Goal: Information Seeking & Learning: Learn about a topic

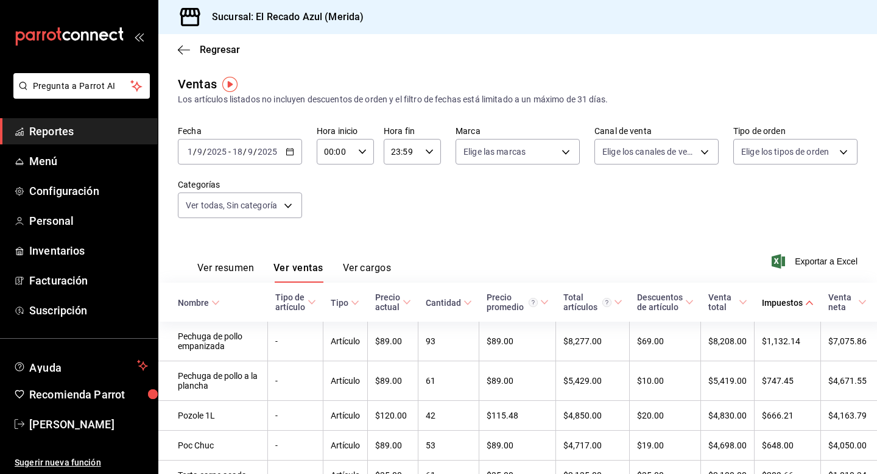
click at [238, 270] on button "Ver resumen" at bounding box center [225, 272] width 57 height 21
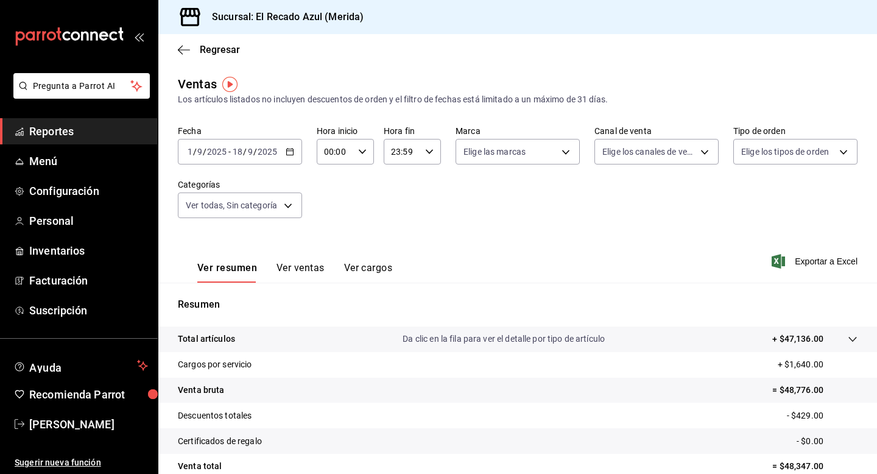
click at [315, 262] on button "Ver ventas" at bounding box center [300, 272] width 48 height 21
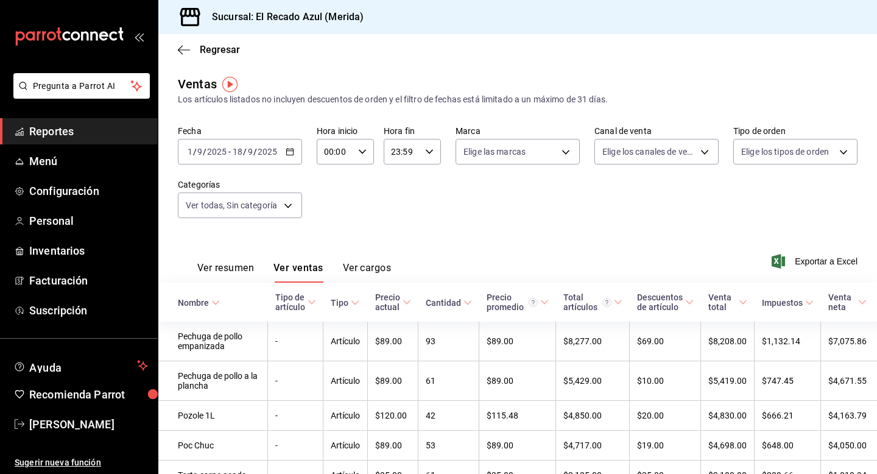
click at [67, 139] on link "Reportes" at bounding box center [79, 131] width 158 height 26
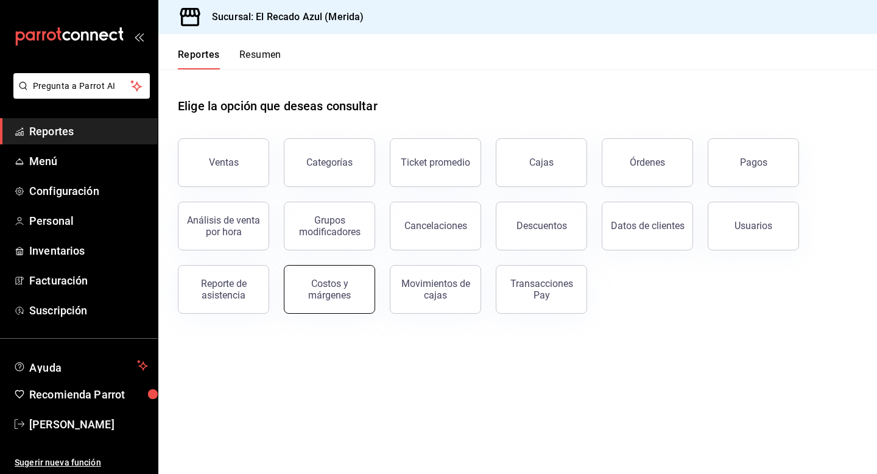
click at [334, 274] on button "Costos y márgenes" at bounding box center [329, 289] width 91 height 49
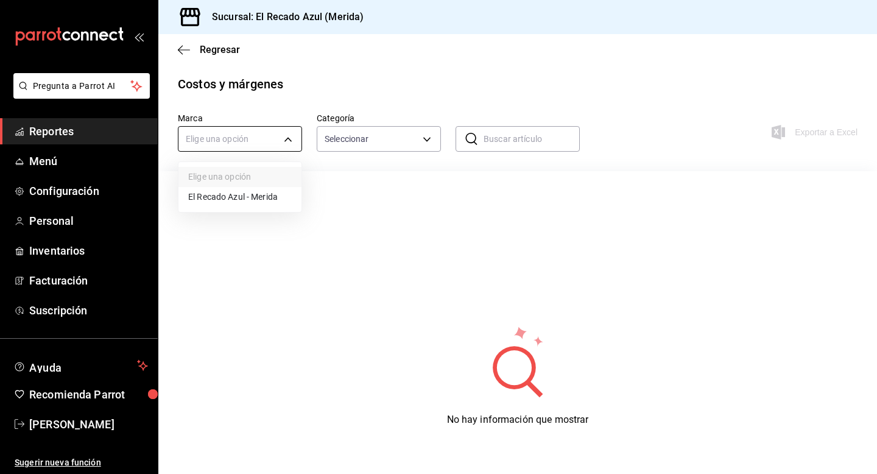
click at [270, 128] on body "Pregunta a Parrot AI Reportes Menú Configuración Personal Inventarios Facturaci…" at bounding box center [438, 237] width 877 height 474
click at [270, 128] on div at bounding box center [438, 237] width 877 height 474
click at [178, 46] on icon "button" at bounding box center [184, 49] width 12 height 11
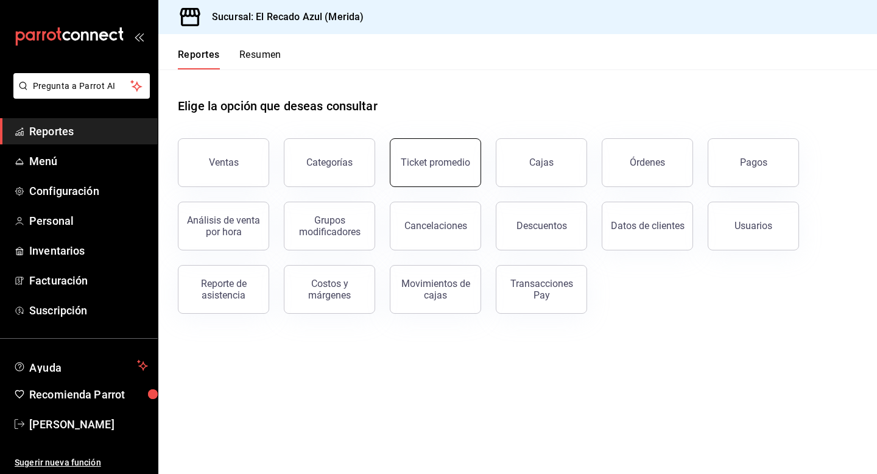
click at [462, 179] on button "Ticket promedio" at bounding box center [435, 162] width 91 height 49
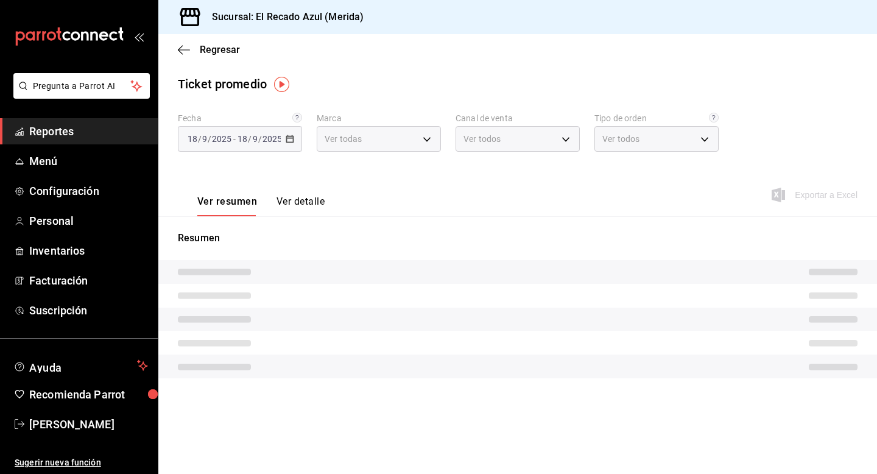
type input "8a162147-6219-447d-8e35-7d96d456a97b"
type input "PARROT,UBER_EATS,RAPPI,DIDI_FOOD,ONLINE"
type input "a652bd6d-beb4-4f3d-8b46-6ebc28763a2a,af0bb165-954f-4ef6-bead-96627c47e6be,c6dc5…"
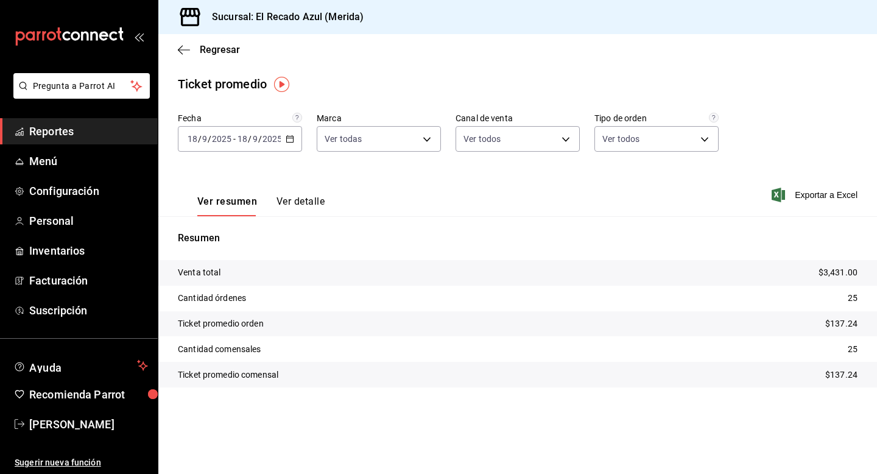
click at [181, 37] on div "Regresar" at bounding box center [517, 49] width 719 height 31
click at [184, 48] on icon "button" at bounding box center [184, 49] width 12 height 11
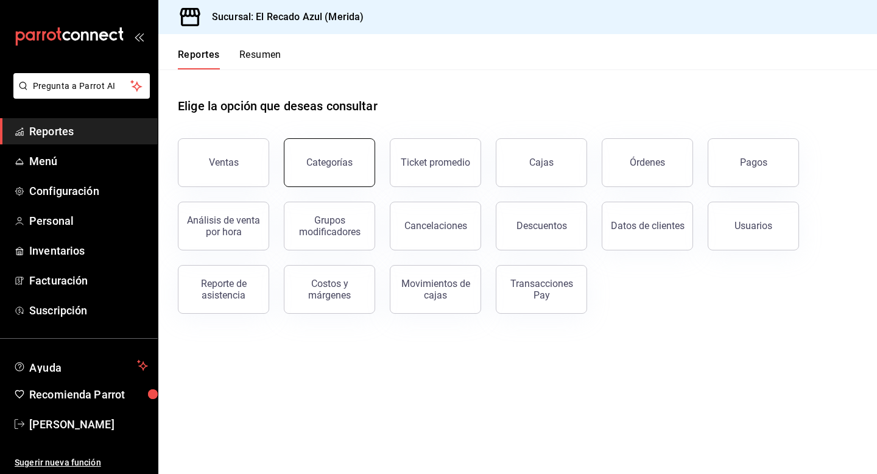
click at [348, 164] on div "Categorías" at bounding box center [329, 163] width 46 height 12
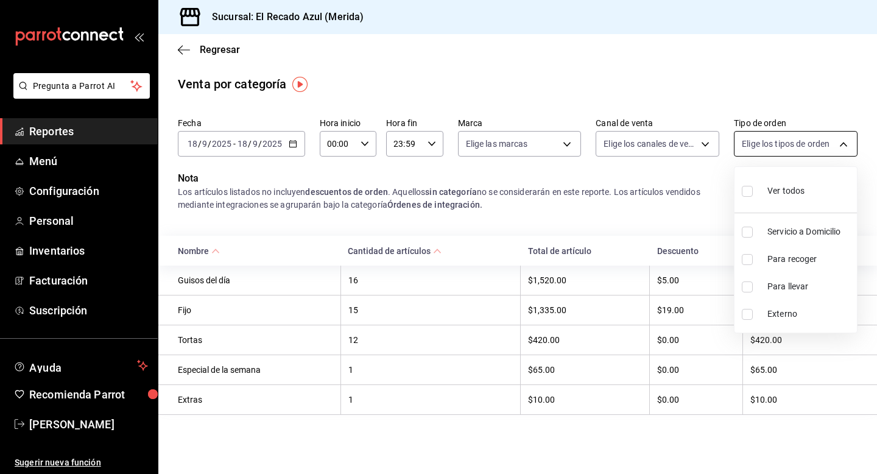
click at [761, 146] on body "Pregunta a Parrot AI Reportes Menú Configuración Personal Inventarios Facturaci…" at bounding box center [438, 237] width 877 height 474
click at [761, 146] on div at bounding box center [438, 237] width 877 height 474
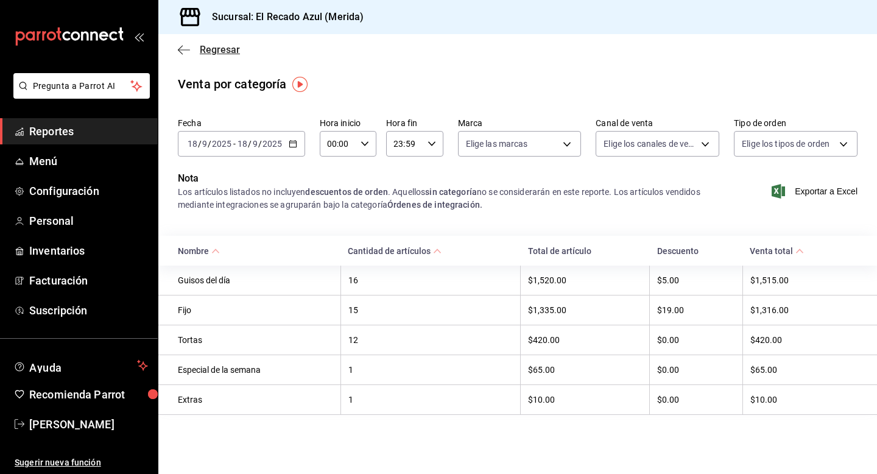
click at [189, 48] on icon "button" at bounding box center [184, 49] width 12 height 11
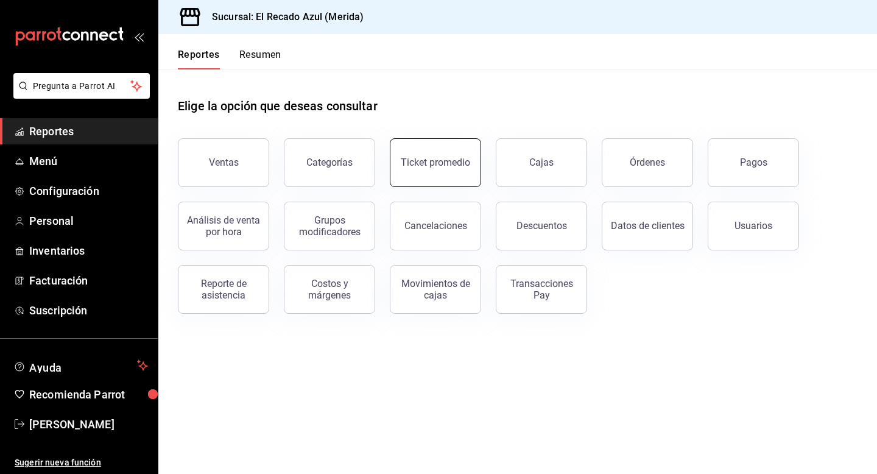
click at [463, 169] on button "Ticket promedio" at bounding box center [435, 162] width 91 height 49
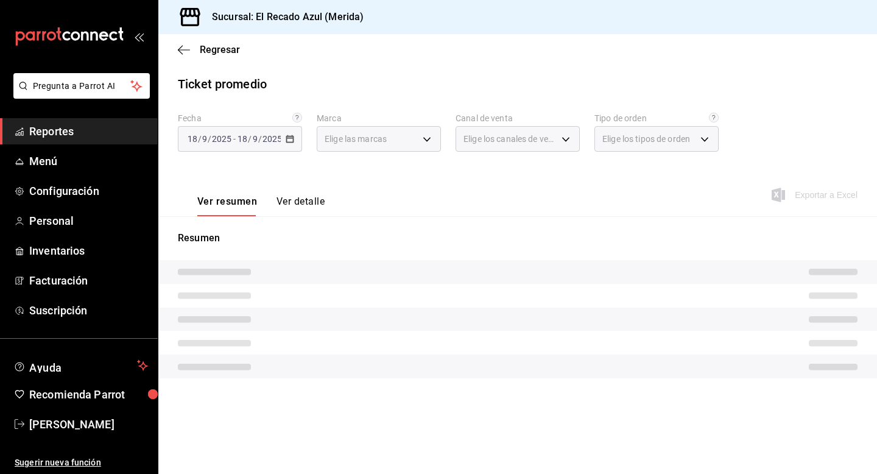
type input "8a162147-6219-447d-8e35-7d96d456a97b"
type input "PARROT,UBER_EATS,RAPPI,DIDI_FOOD,ONLINE"
type input "a652bd6d-beb4-4f3d-8b46-6ebc28763a2a,af0bb165-954f-4ef6-bead-96627c47e6be,c6dc5…"
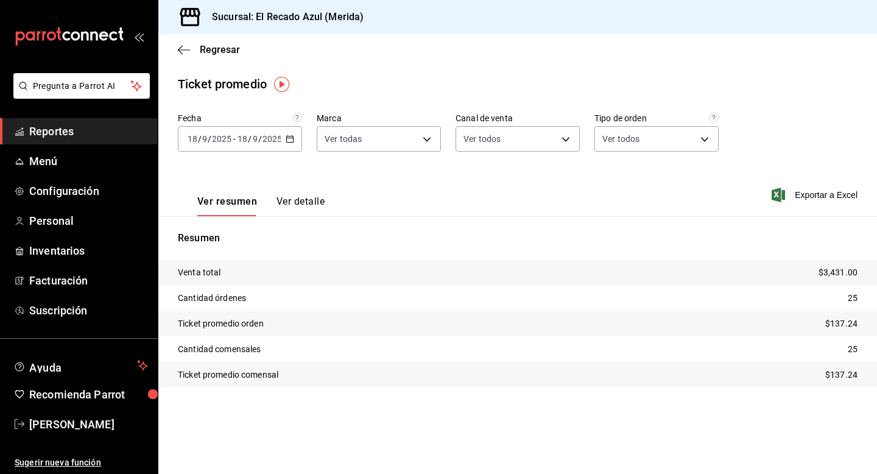
click at [258, 326] on p "Ticket promedio orden" at bounding box center [221, 323] width 86 height 13
click at [252, 351] on p "Cantidad comensales" at bounding box center [219, 349] width 83 height 13
click at [303, 203] on button "Ver detalle" at bounding box center [300, 205] width 48 height 21
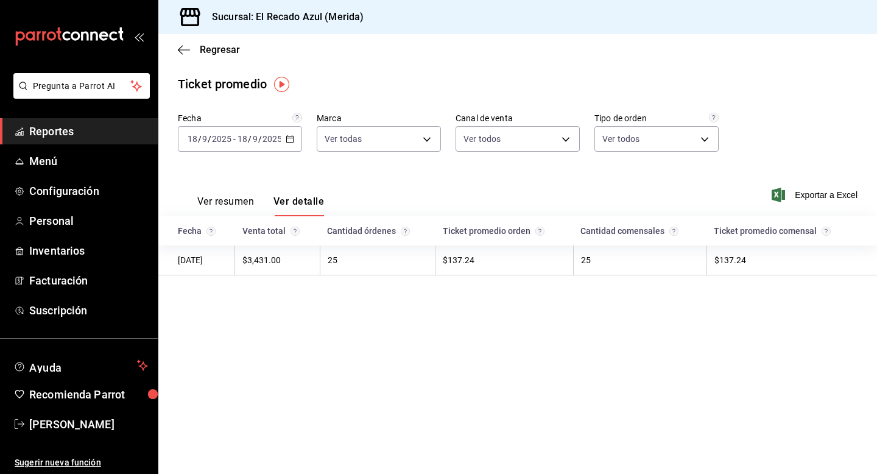
click at [228, 205] on button "Ver resumen" at bounding box center [225, 205] width 57 height 21
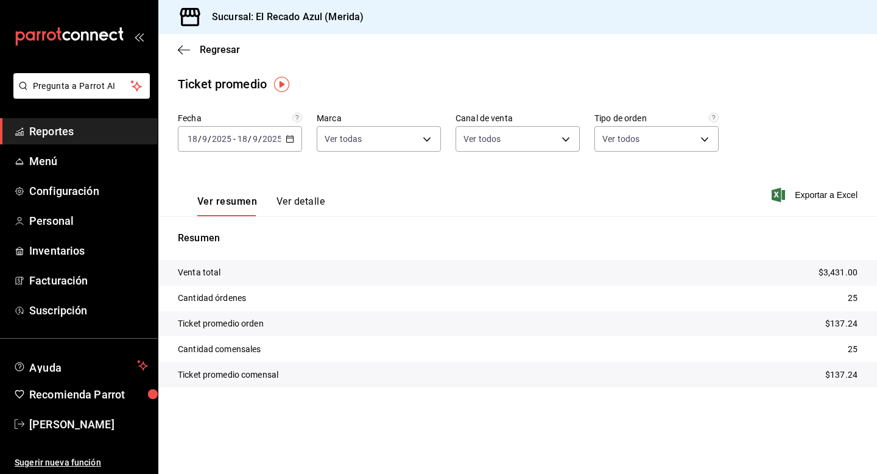
click at [280, 134] on input "2025" at bounding box center [272, 139] width 21 height 10
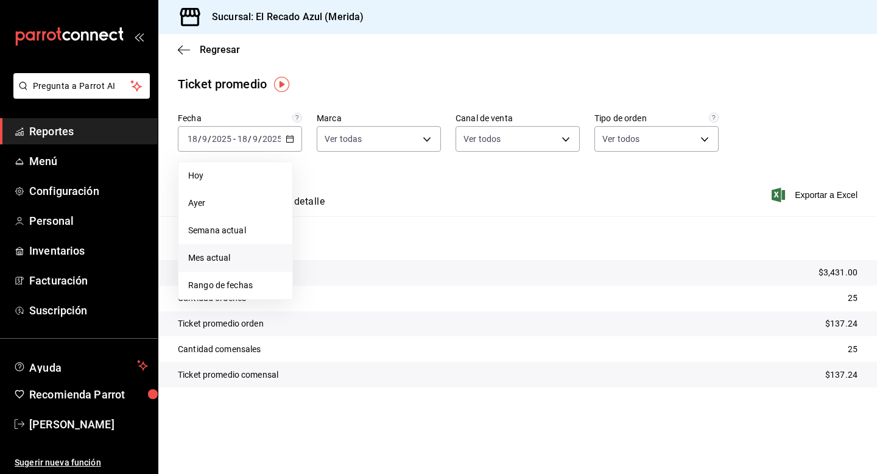
click at [244, 262] on span "Mes actual" at bounding box center [235, 258] width 94 height 13
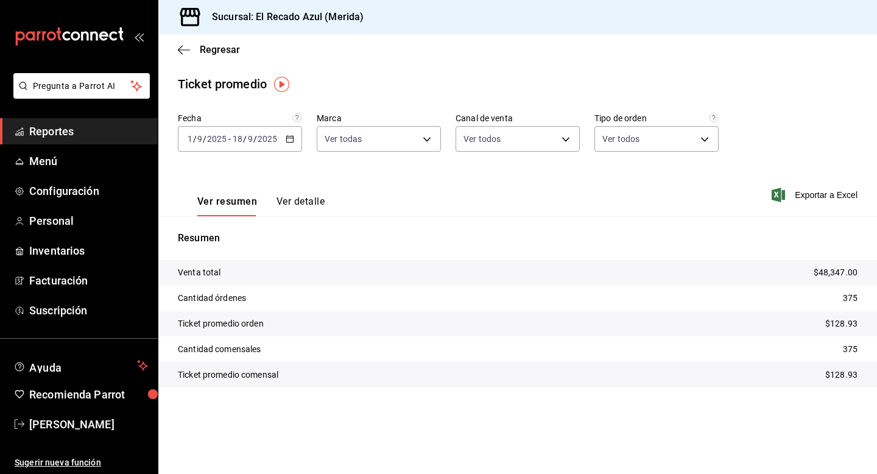
click at [317, 204] on button "Ver detalle" at bounding box center [300, 205] width 48 height 21
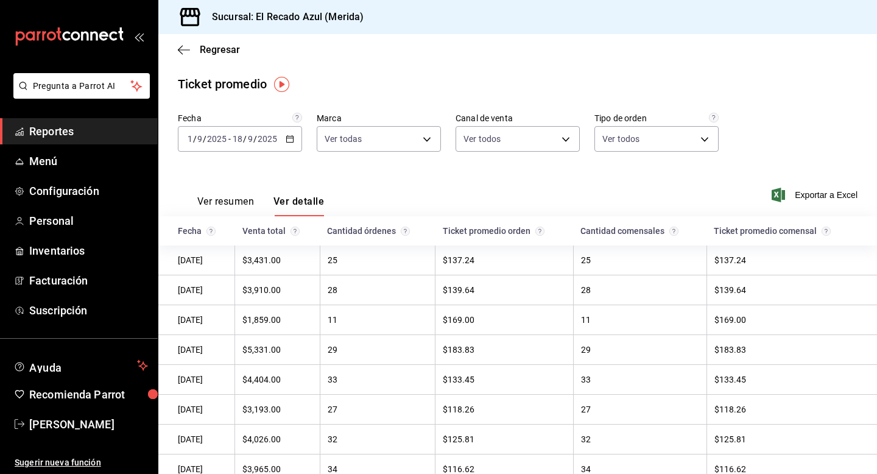
click at [214, 205] on button "Ver resumen" at bounding box center [225, 205] width 57 height 21
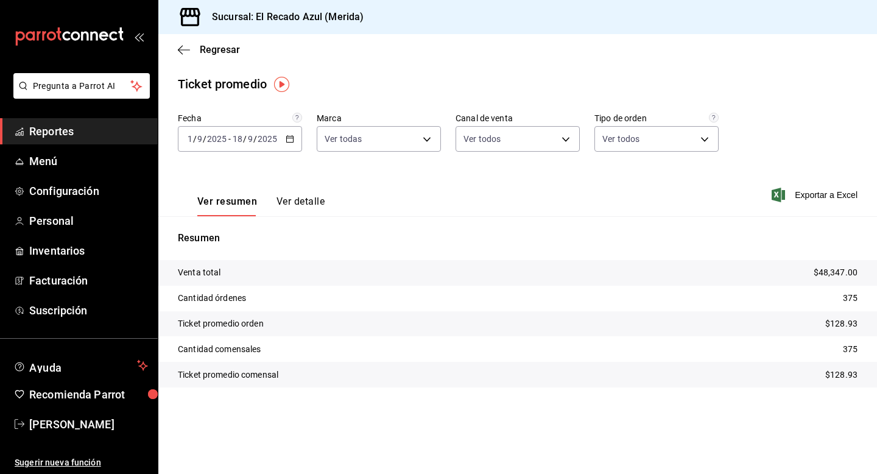
click at [264, 144] on div "[DATE] [DATE] - [DATE] [DATE]" at bounding box center [240, 139] width 124 height 26
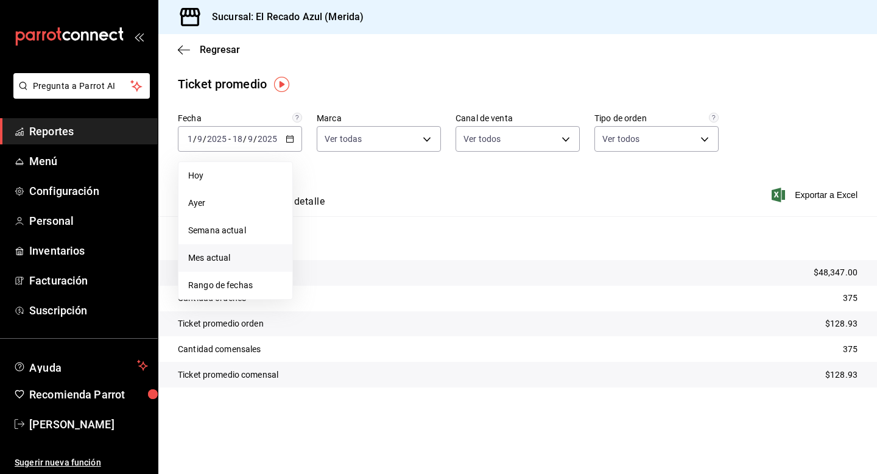
click at [240, 254] on span "Mes actual" at bounding box center [235, 258] width 94 height 13
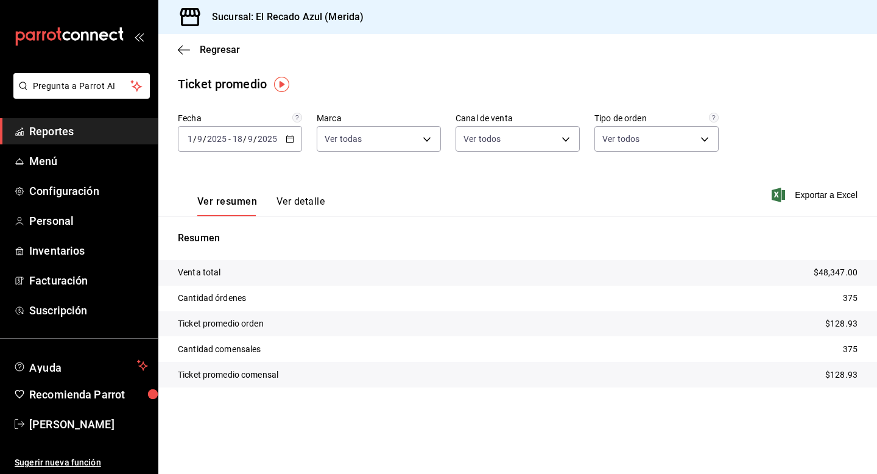
click at [247, 137] on input "9" at bounding box center [250, 139] width 6 height 10
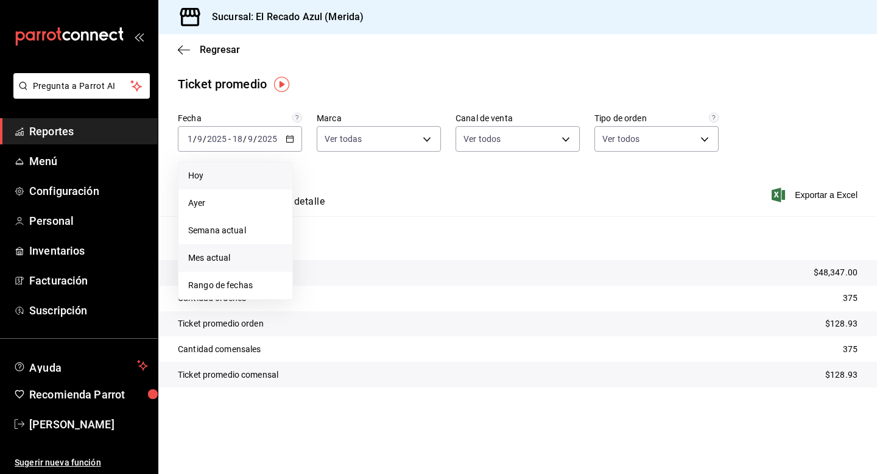
click at [216, 177] on span "Hoy" at bounding box center [235, 175] width 94 height 13
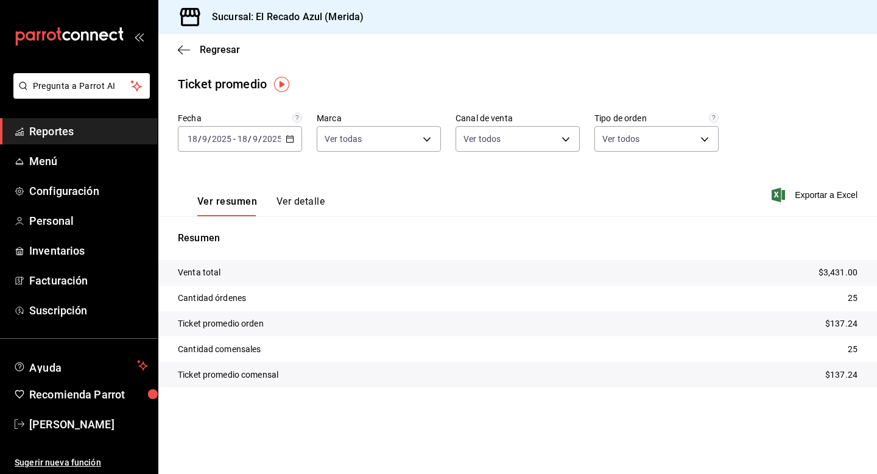
click at [292, 199] on button "Ver detalle" at bounding box center [300, 205] width 48 height 21
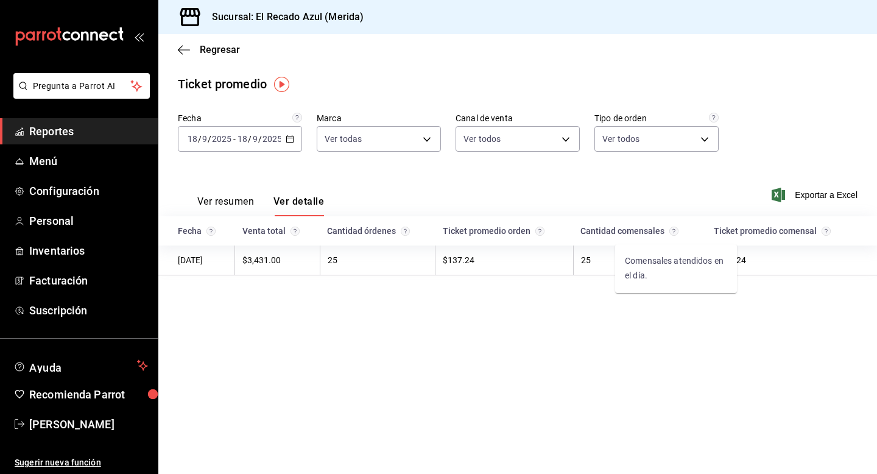
click at [675, 231] on icon "Comensales atendidos en el día." at bounding box center [673, 231] width 9 height 9
click at [410, 232] on circle "Cantidad de órdenes en el día." at bounding box center [405, 231] width 9 height 9
click at [600, 146] on body "Pregunta a Parrot AI Reportes Menú Configuración Personal Inventarios Facturaci…" at bounding box center [438, 237] width 877 height 474
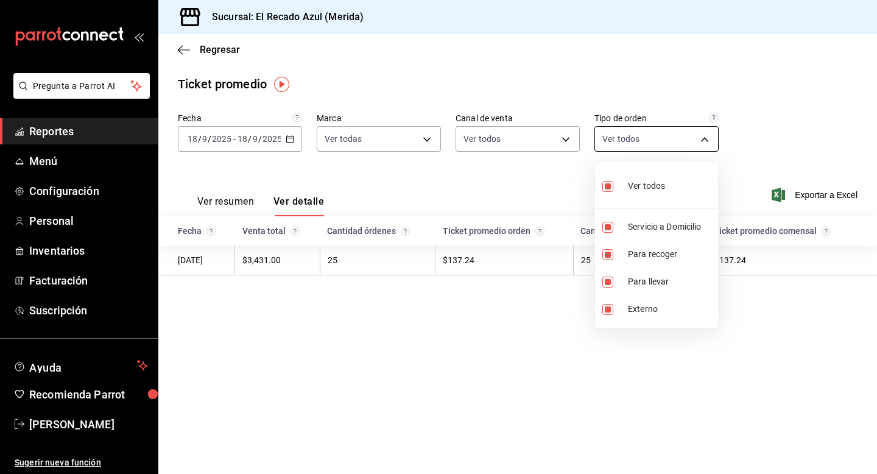
click at [600, 146] on div at bounding box center [438, 237] width 877 height 474
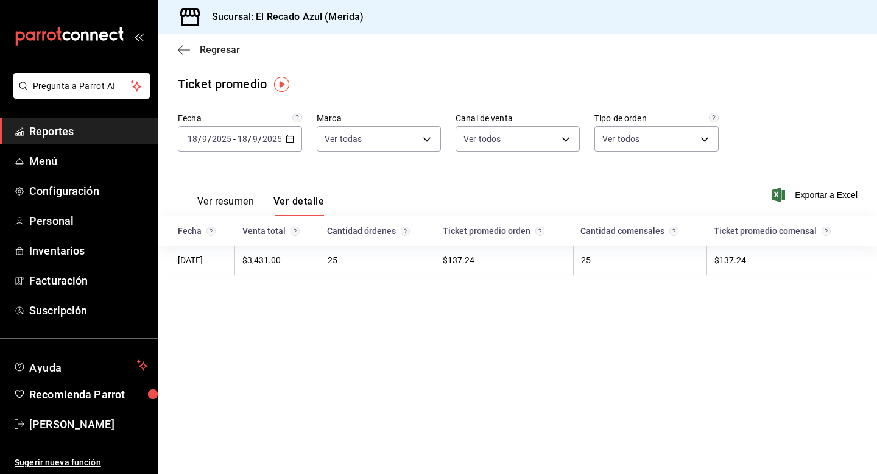
click at [187, 49] on icon "button" at bounding box center [184, 49] width 12 height 11
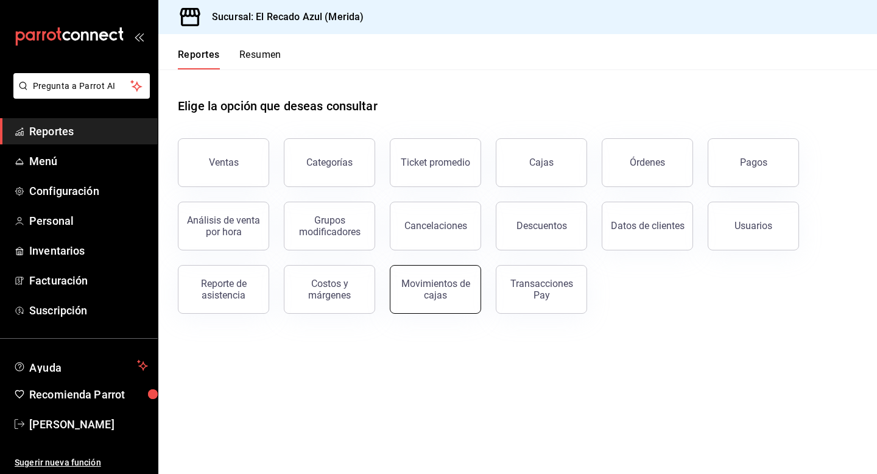
click at [476, 288] on button "Movimientos de cajas" at bounding box center [435, 289] width 91 height 49
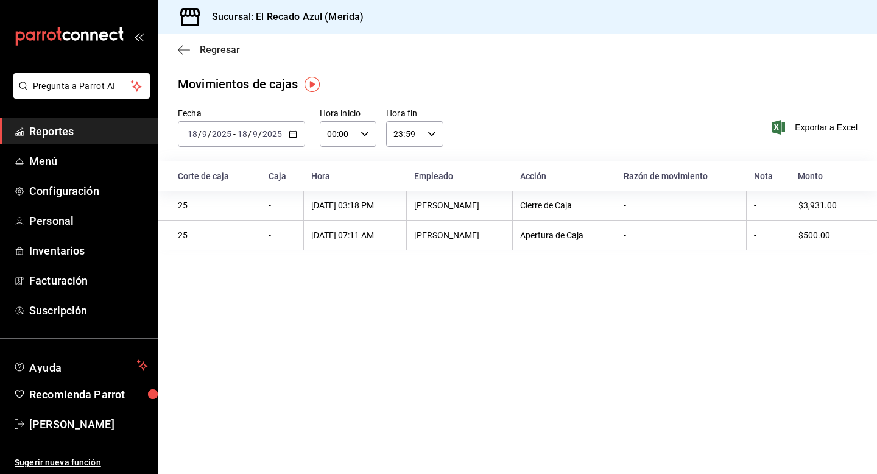
click at [185, 52] on icon "button" at bounding box center [184, 49] width 12 height 11
